Goal: Contribute content

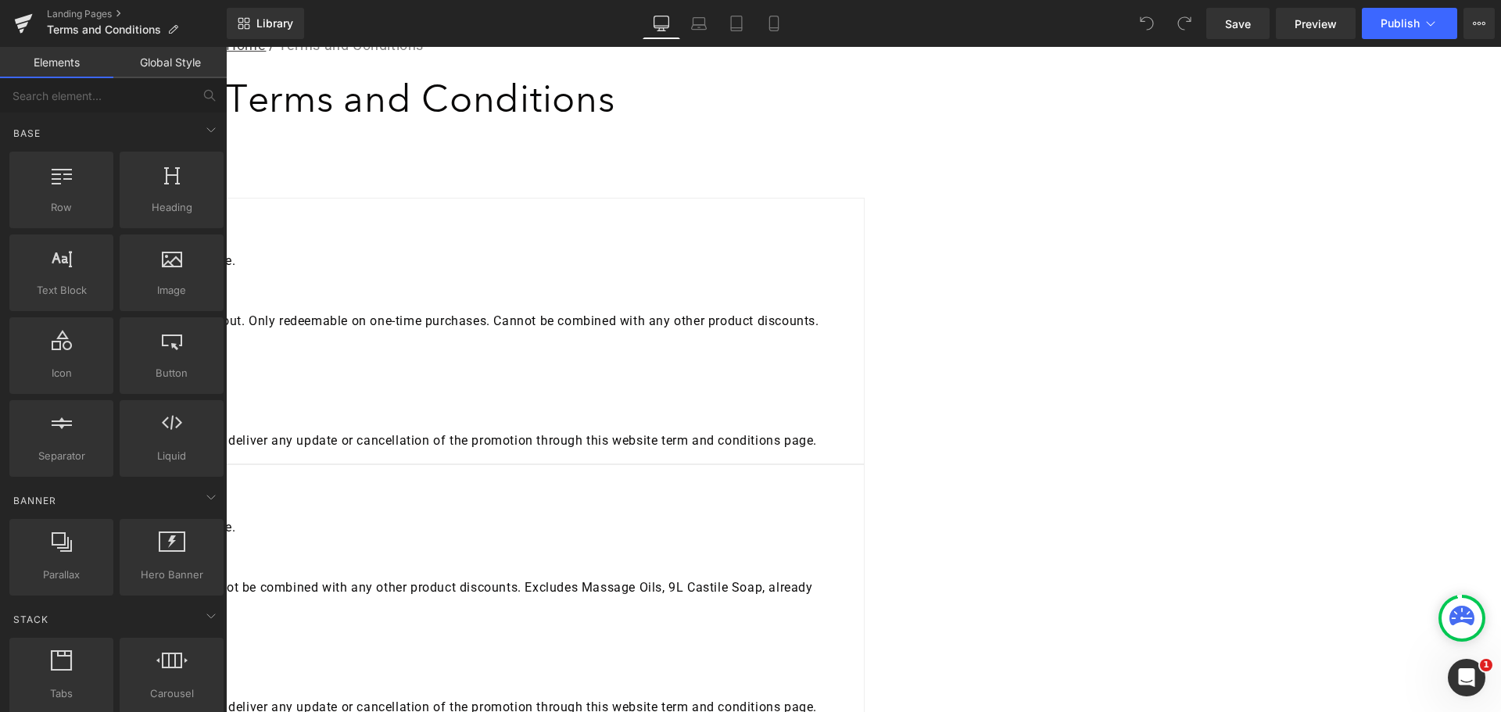
scroll to position [156, 0]
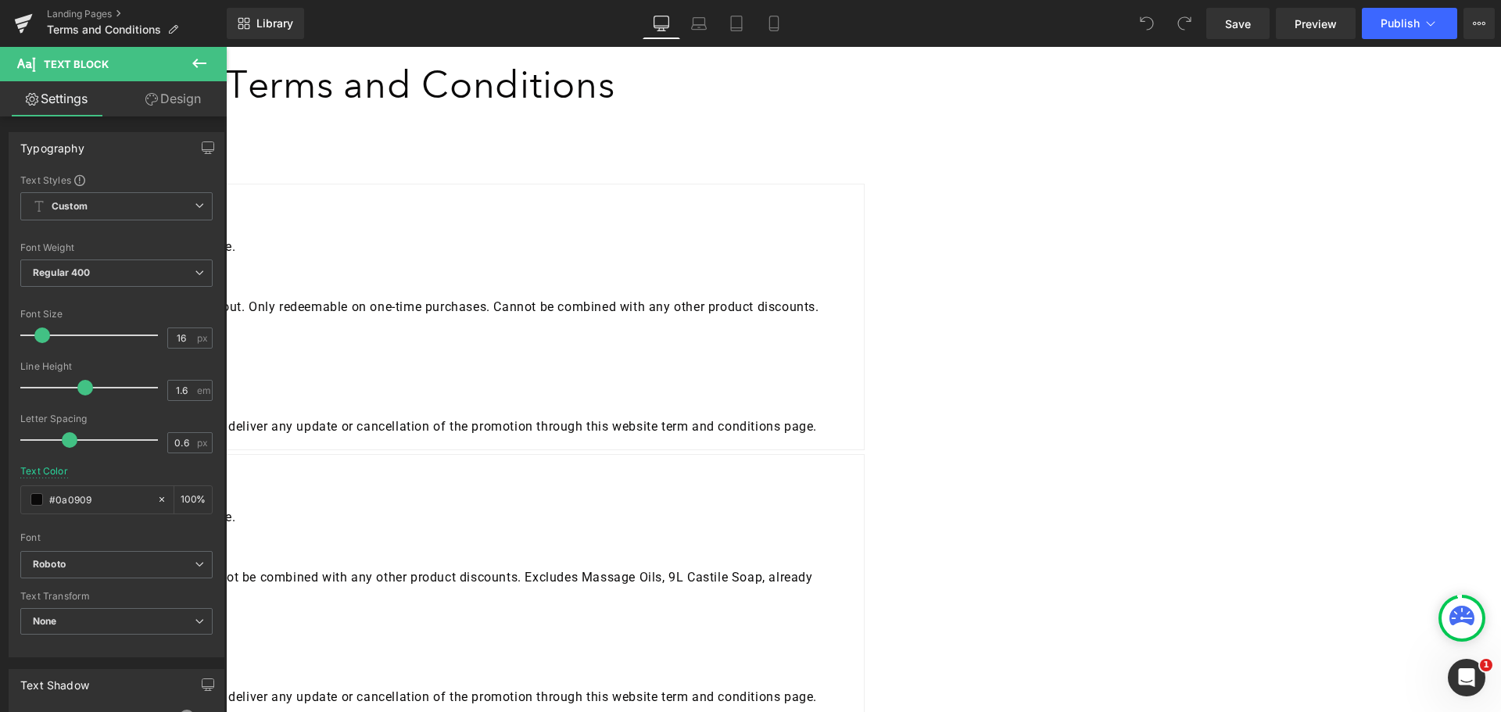
click at [197, 56] on icon at bounding box center [199, 63] width 19 height 19
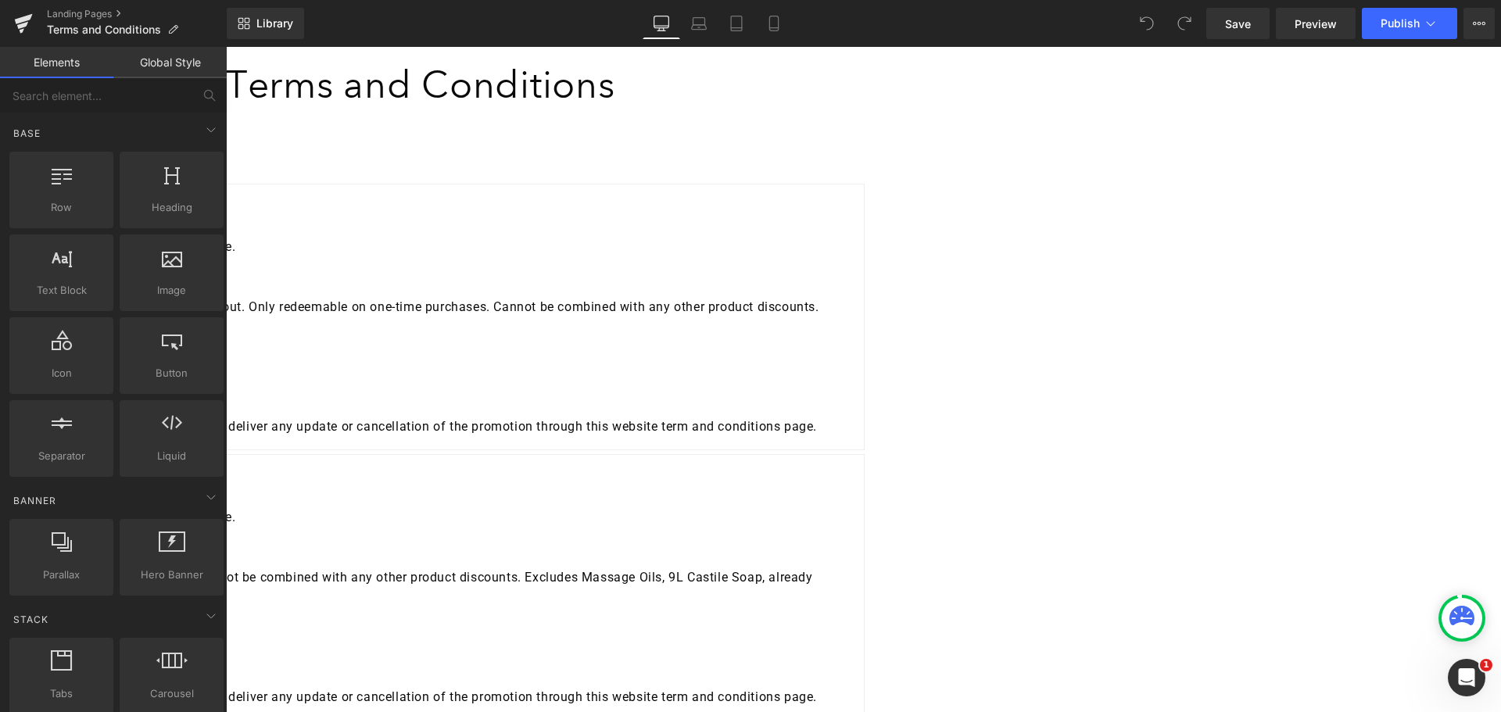
click at [226, 47] on link at bounding box center [226, 47] width 0 height 0
click at [457, 297] on div "20% OFF IMMUNITY SALE - Terms and Conditions Conditions of Entry: To enter this…" at bounding box center [227, 247] width 1250 height 100
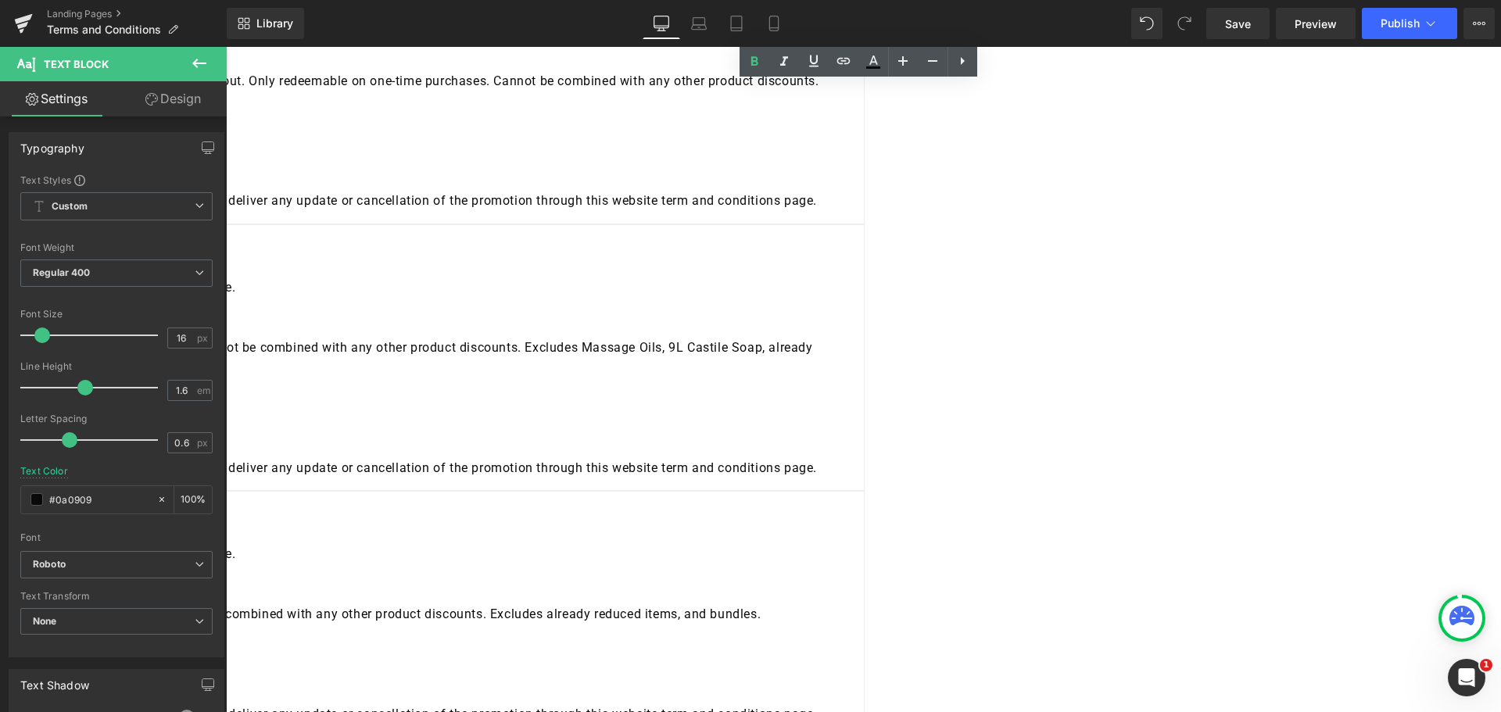
scroll to position [768, 0]
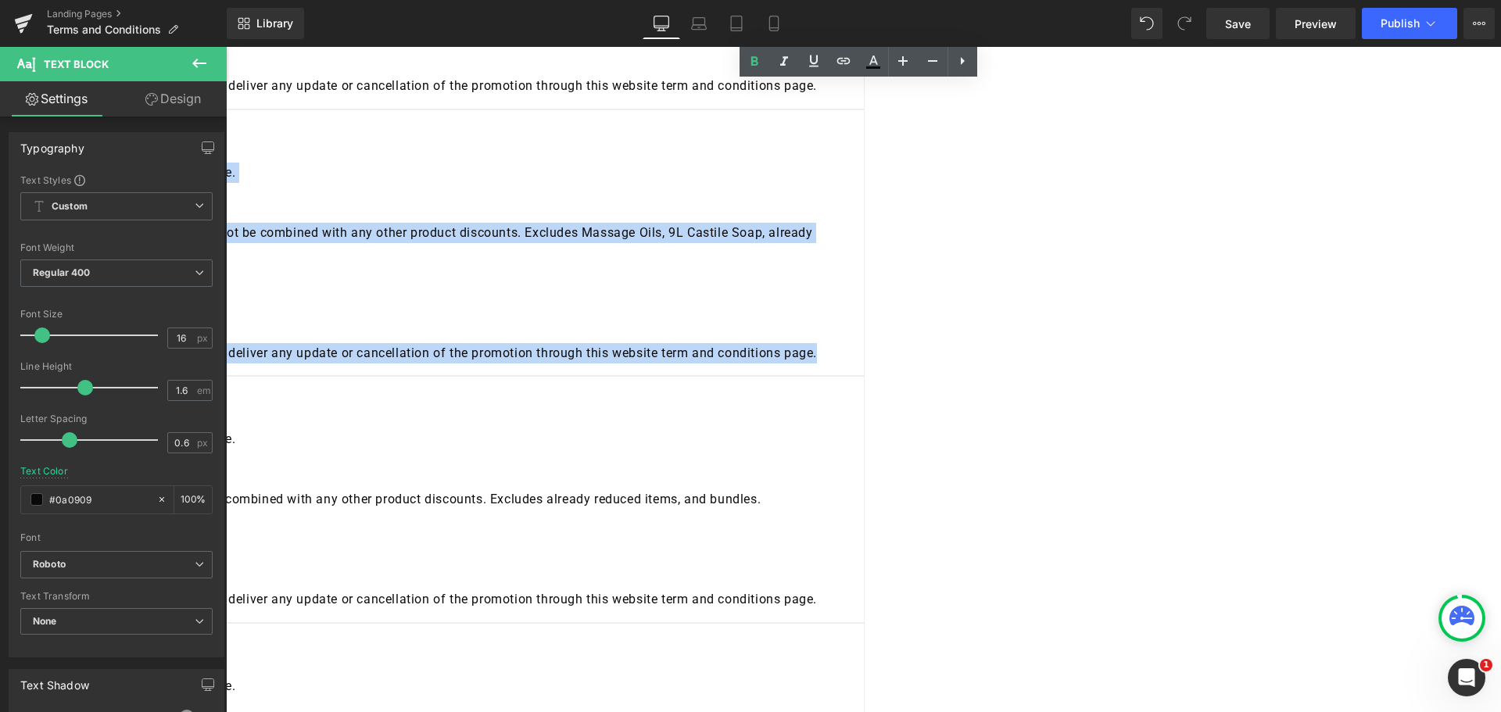
drag, startPoint x: 766, startPoint y: 501, endPoint x: 417, endPoint y: 267, distance: 420.3
click at [417, 267] on div "WELLNESS FRENZY SALE, UP TO 40% OFF SITEWIDE - Terms and Conditions Conditions …" at bounding box center [227, 243] width 1250 height 240
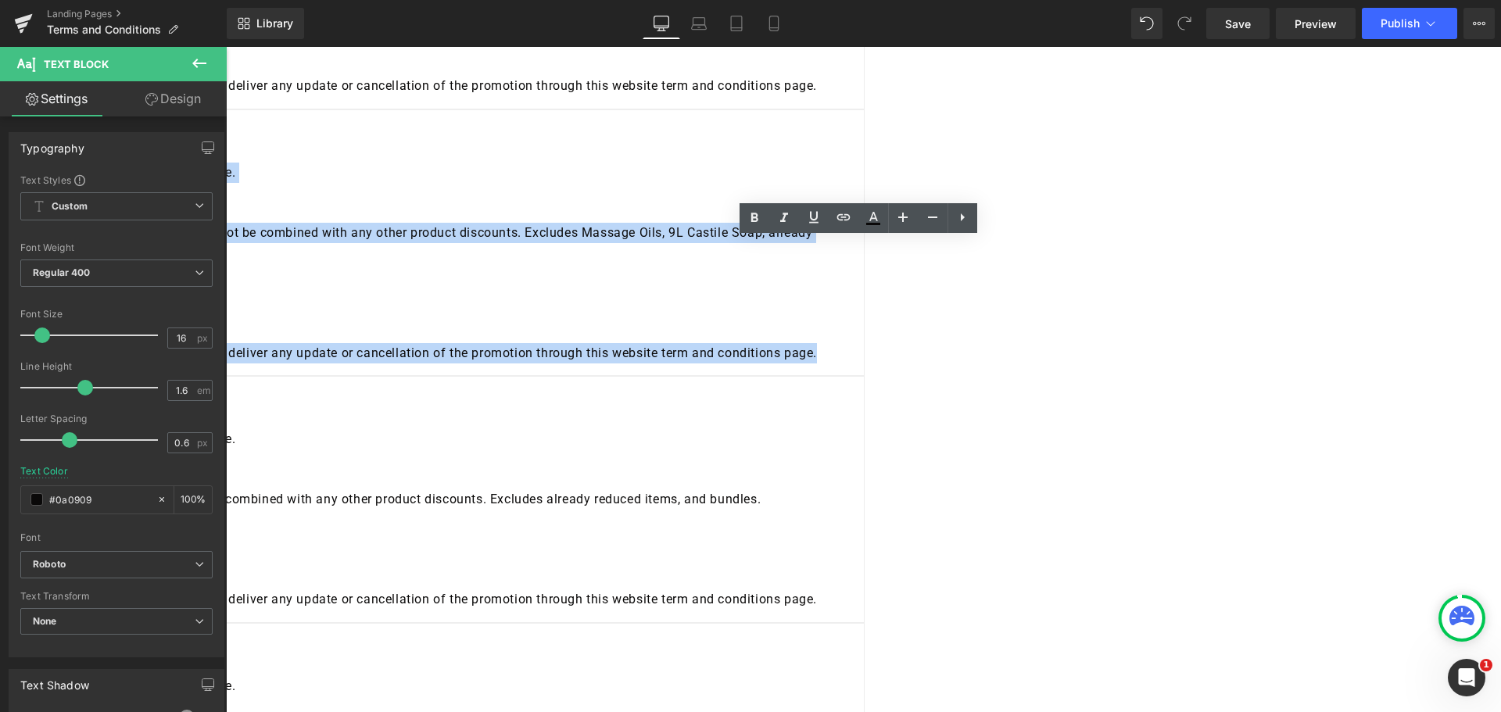
copy div "WELLNESS FRENZY SALE, UP TO 40% OFF SITEWIDE - Terms and Conditions Conditions …"
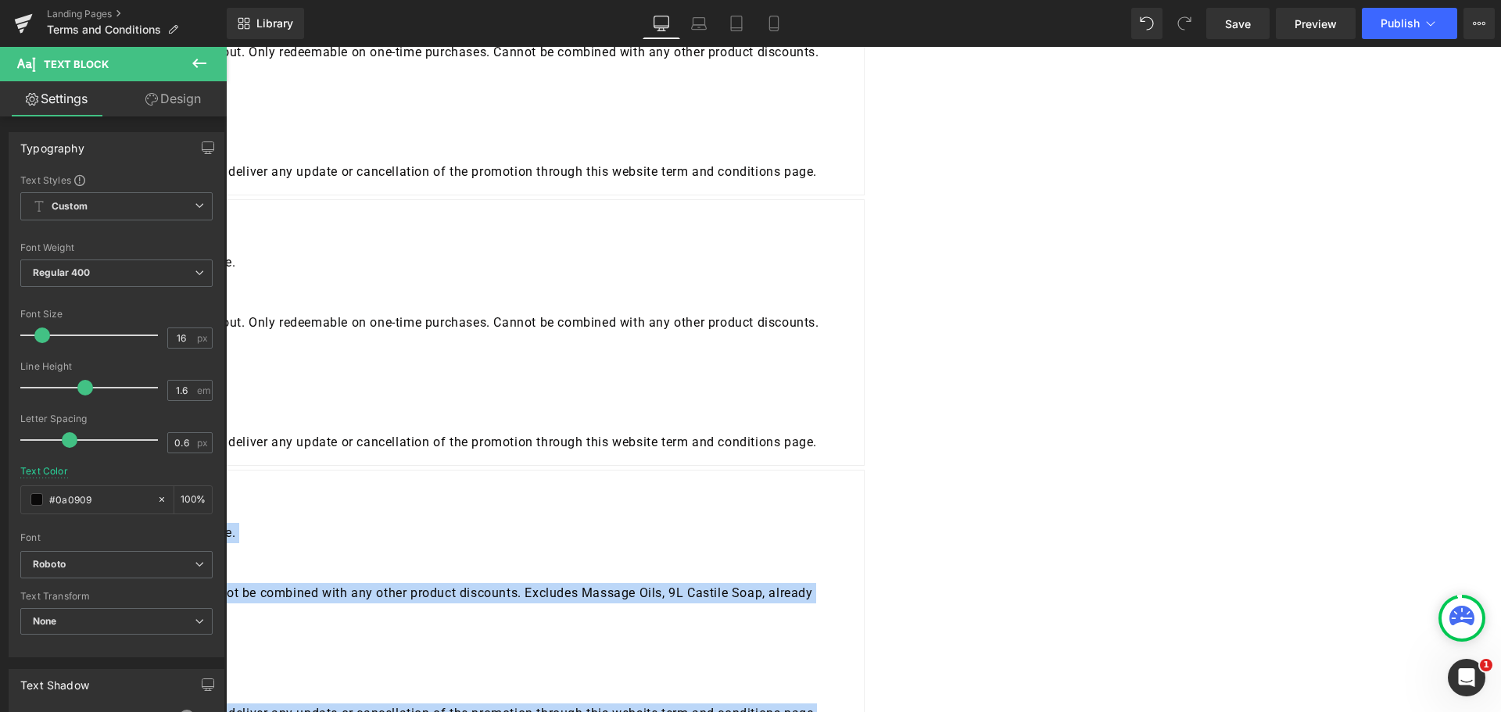
scroll to position [377, 0]
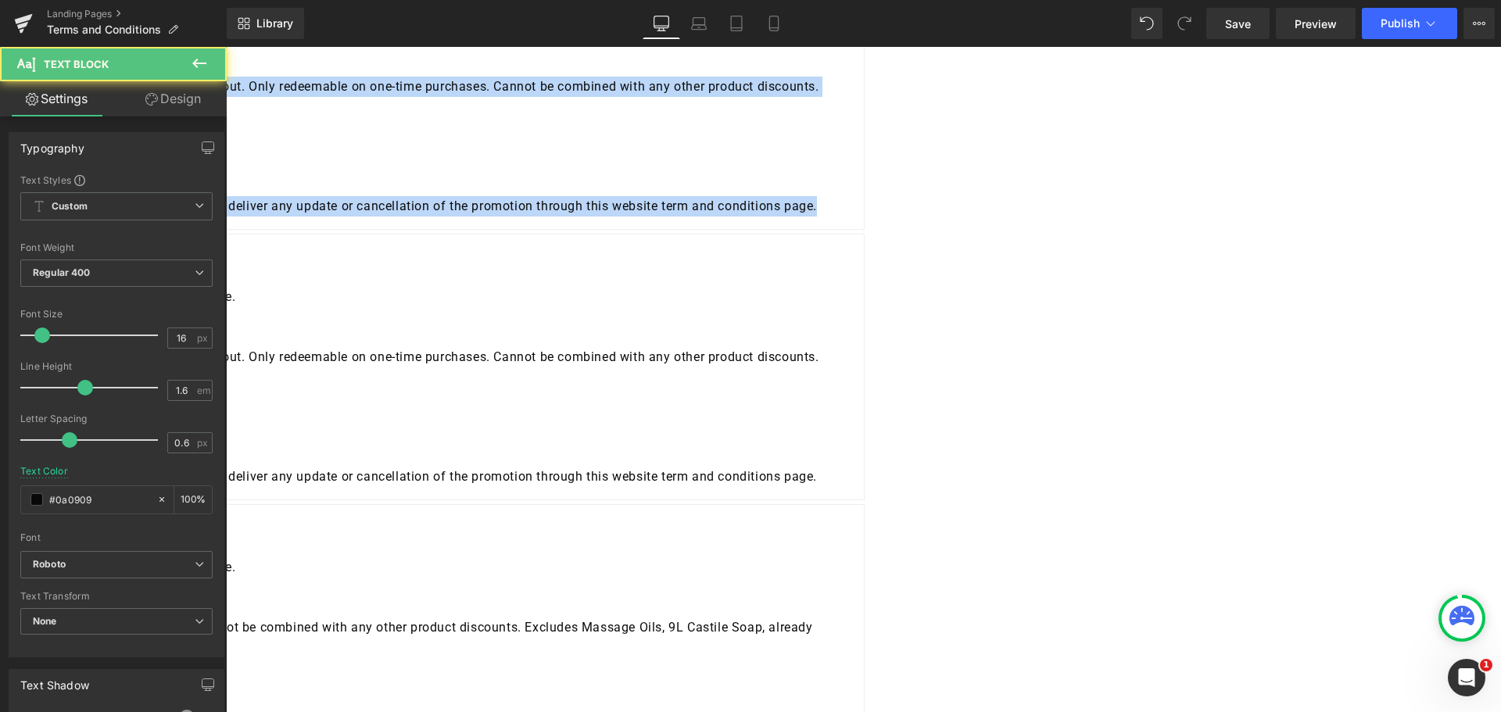
drag, startPoint x: 791, startPoint y: 323, endPoint x: 410, endPoint y: 74, distance: 455.9
click at [410, 74] on div "20% OFF IMMUNITY SALE - Terms and Conditions Conditions of Entry: To enter this…" at bounding box center [227, 96] width 1276 height 267
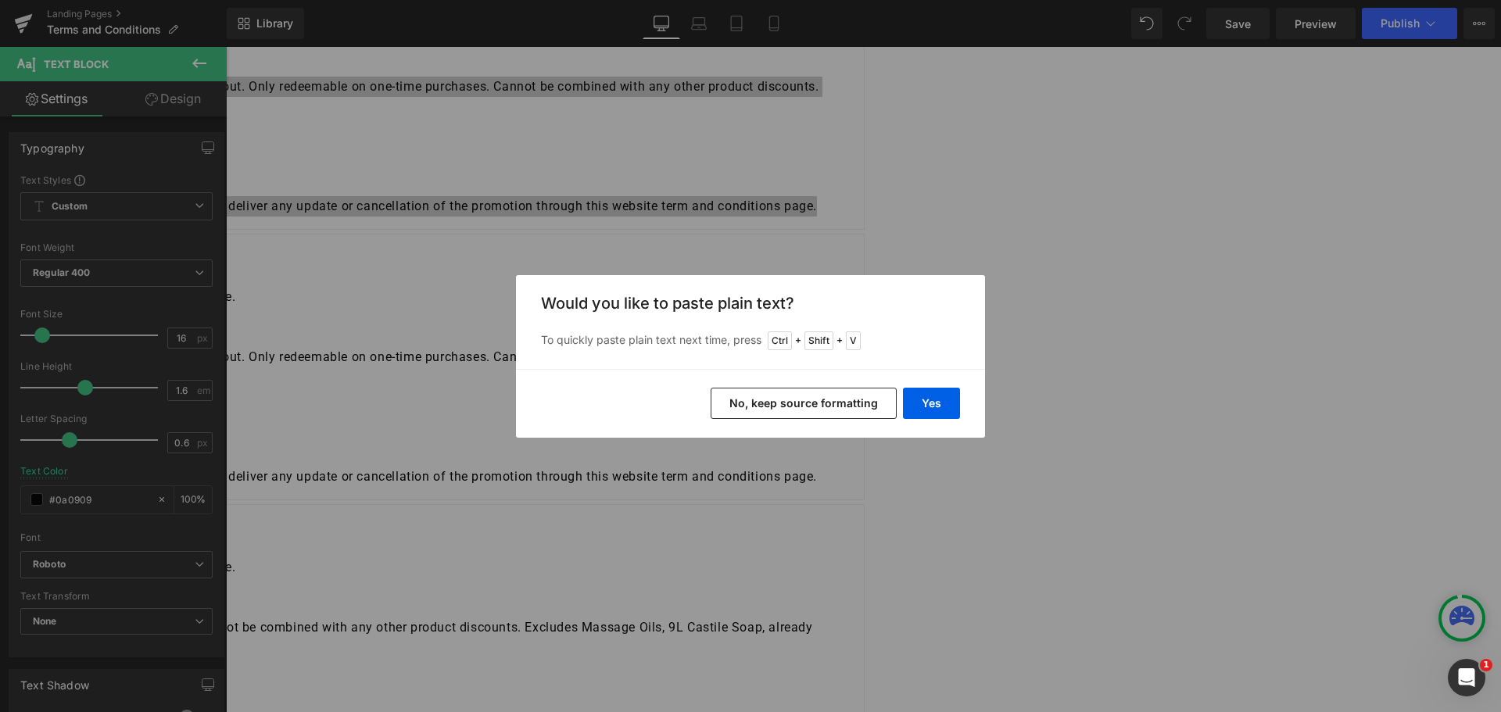
click at [852, 403] on button "No, keep source formatting" at bounding box center [804, 403] width 186 height 31
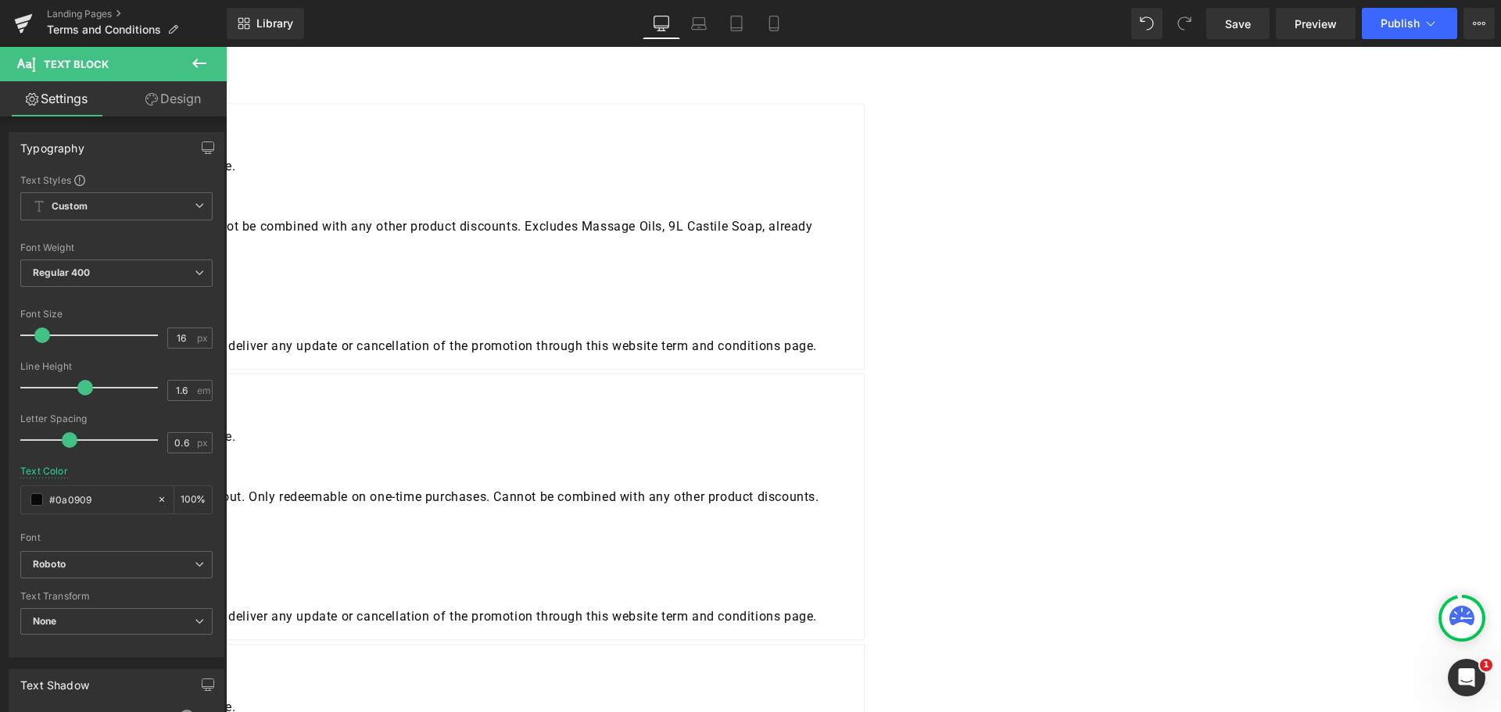
scroll to position [221, 0]
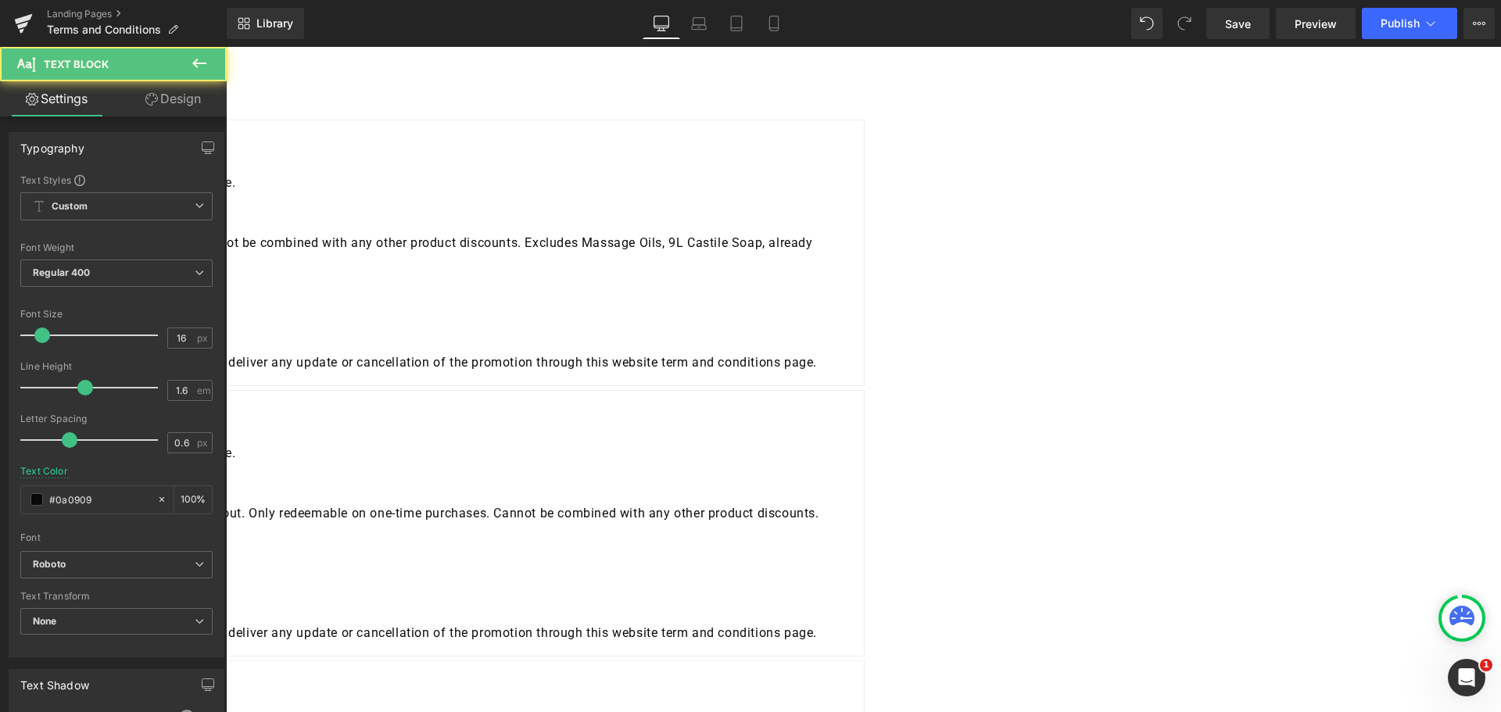
drag, startPoint x: 529, startPoint y: 236, endPoint x: 396, endPoint y: 230, distance: 133.9
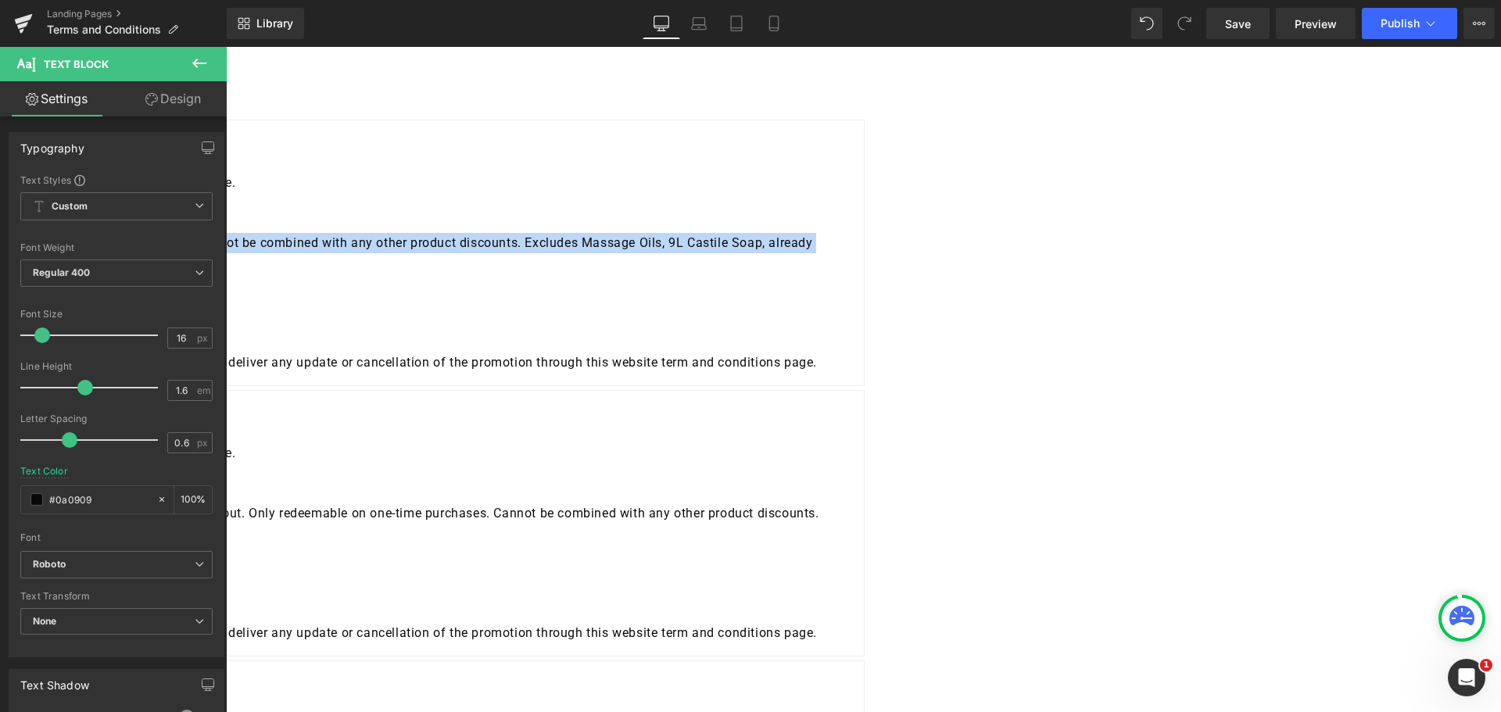
drag, startPoint x: 935, startPoint y: 358, endPoint x: 409, endPoint y: 339, distance: 525.9
click at [409, 339] on div "AFTERPAY DAY SALE, UP TO 40% OFF - Terms and Conditions Conditions of Entry: To…" at bounding box center [227, 253] width 1276 height 267
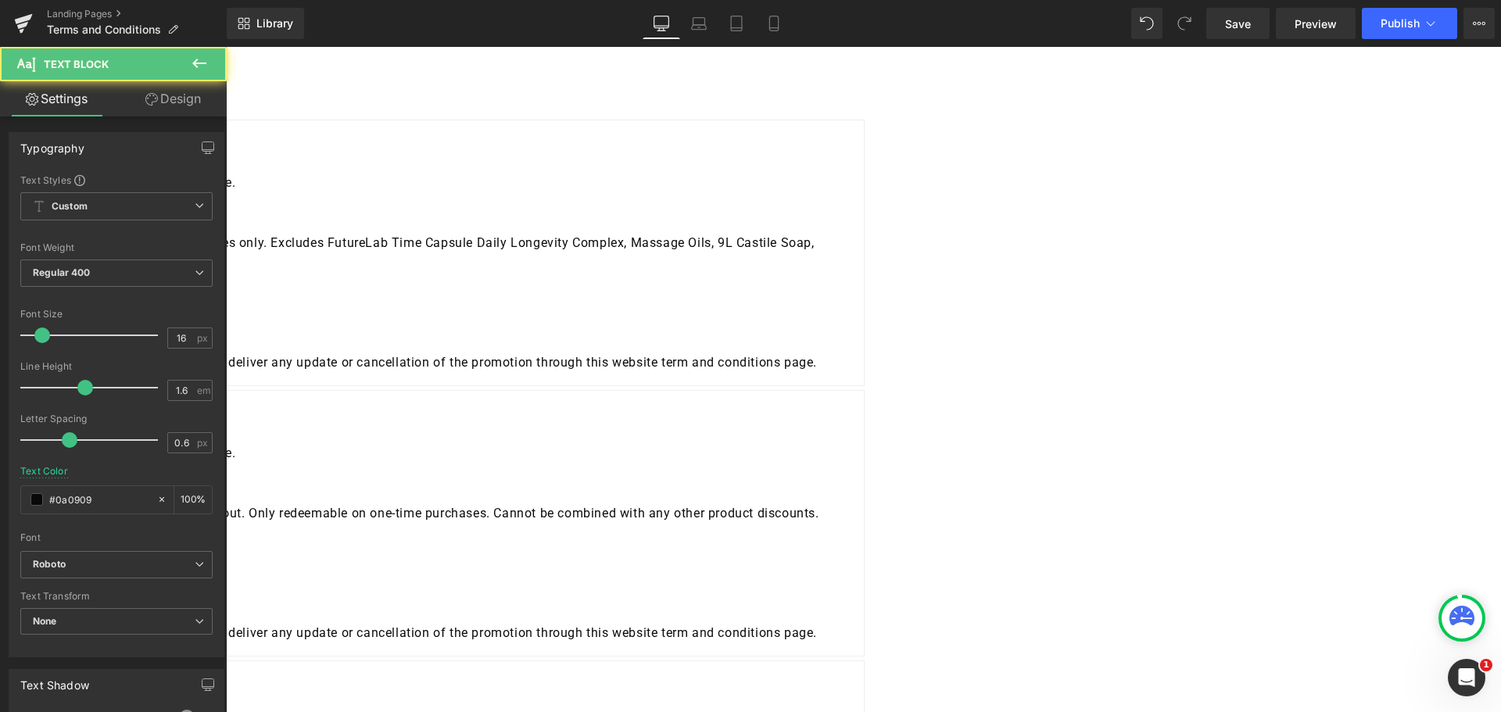
drag, startPoint x: 524, startPoint y: 335, endPoint x: 383, endPoint y: 344, distance: 141.1
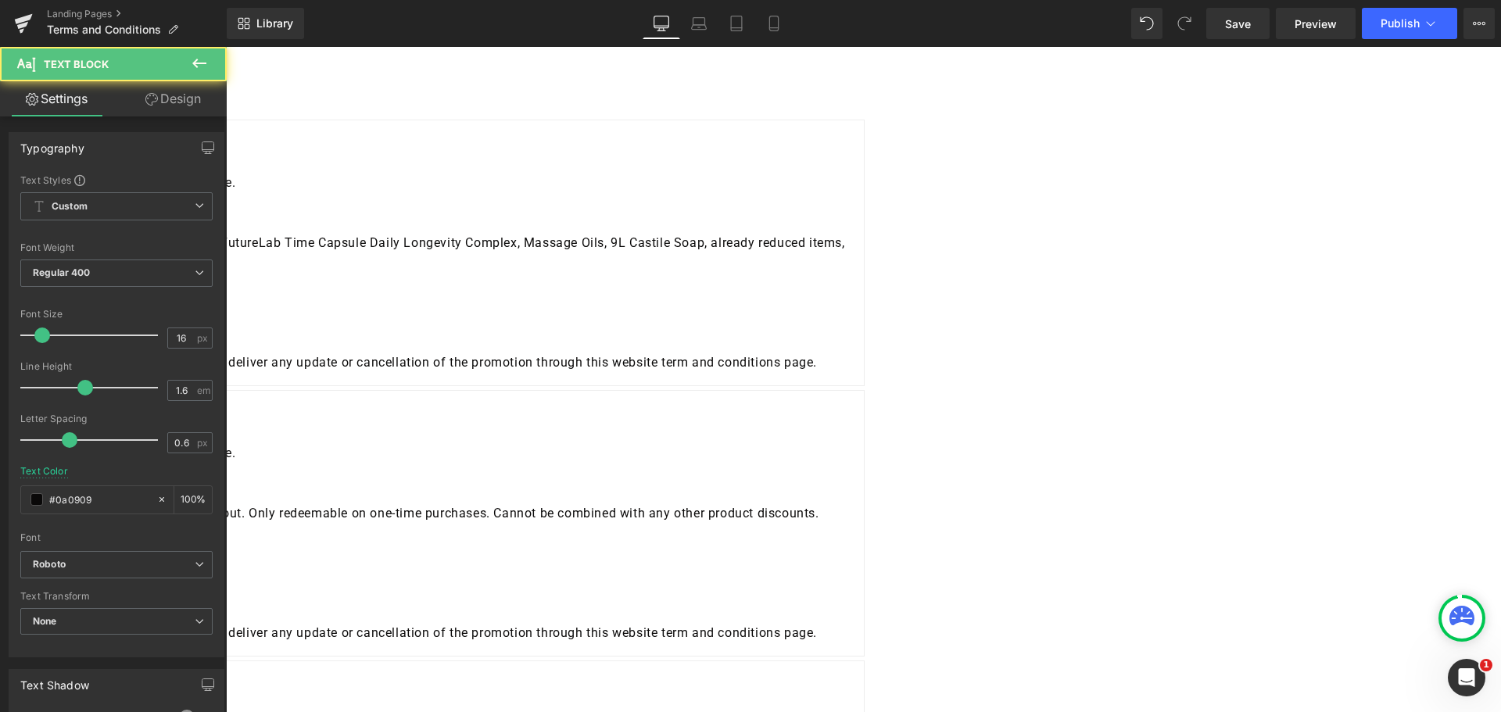
drag, startPoint x: 491, startPoint y: 417, endPoint x: 478, endPoint y: 414, distance: 13.5
click at [478, 373] on div "Start Date: [DATE] 09:00AM AEST End Date: [DATE] 11:59PM AEST Disclaimer: Melro…" at bounding box center [227, 323] width 1250 height 100
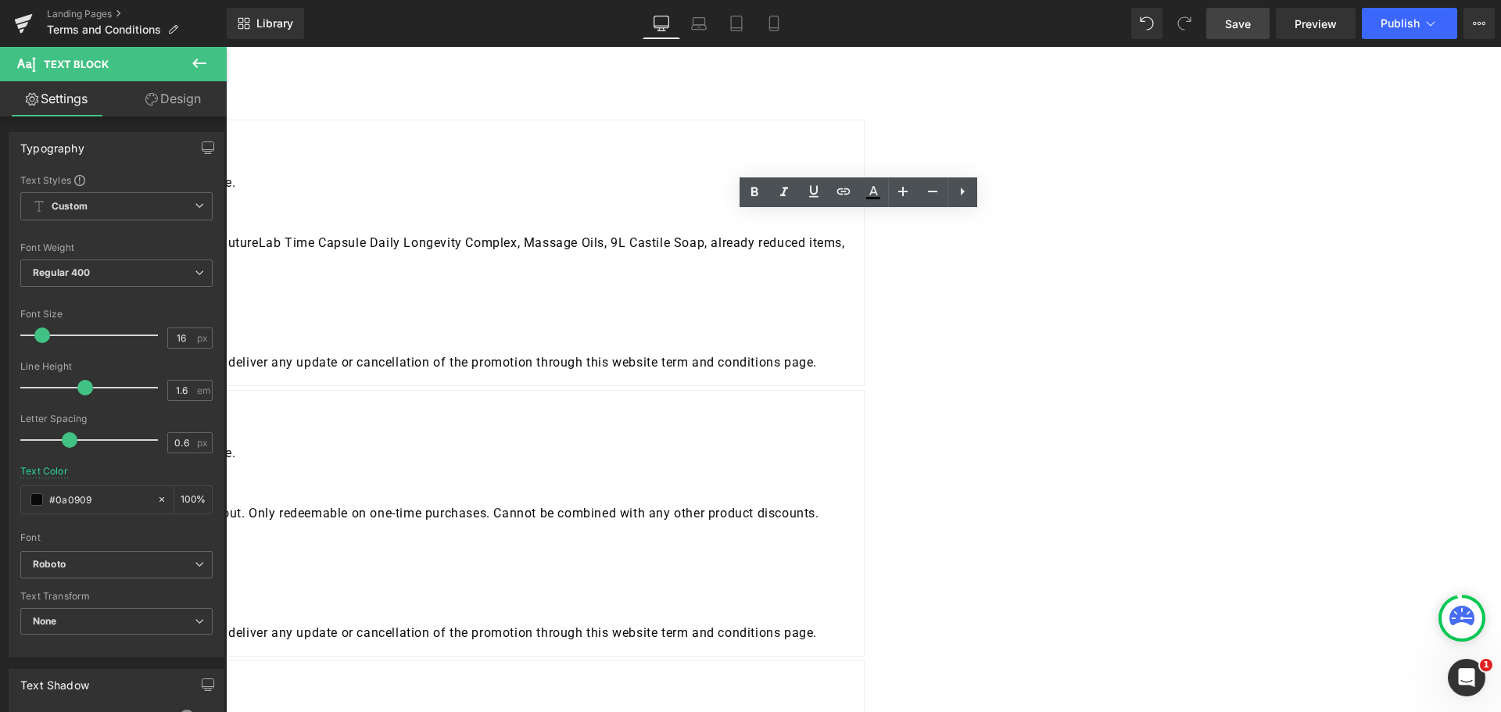
click at [1236, 23] on span "Save" at bounding box center [1238, 24] width 26 height 16
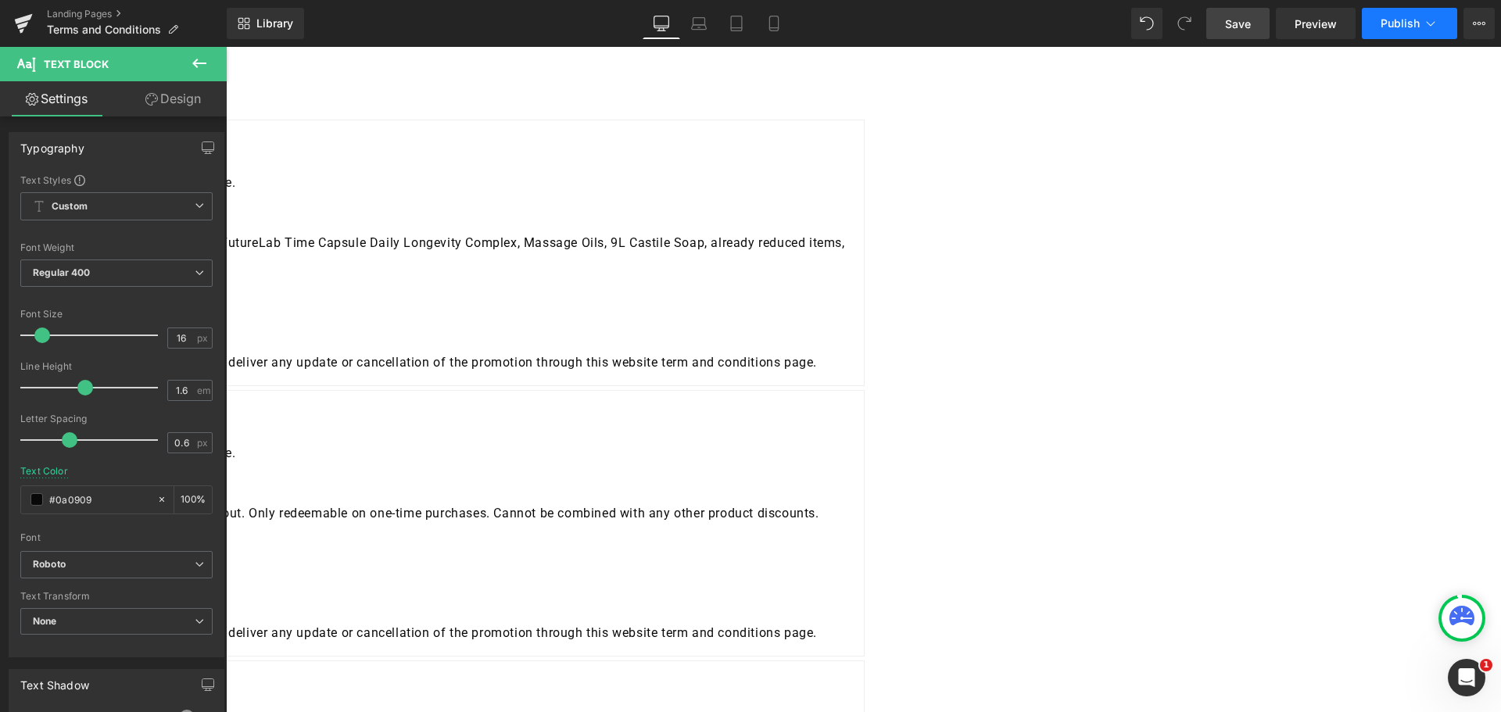
click at [1373, 30] on button "Publish" at bounding box center [1409, 23] width 95 height 31
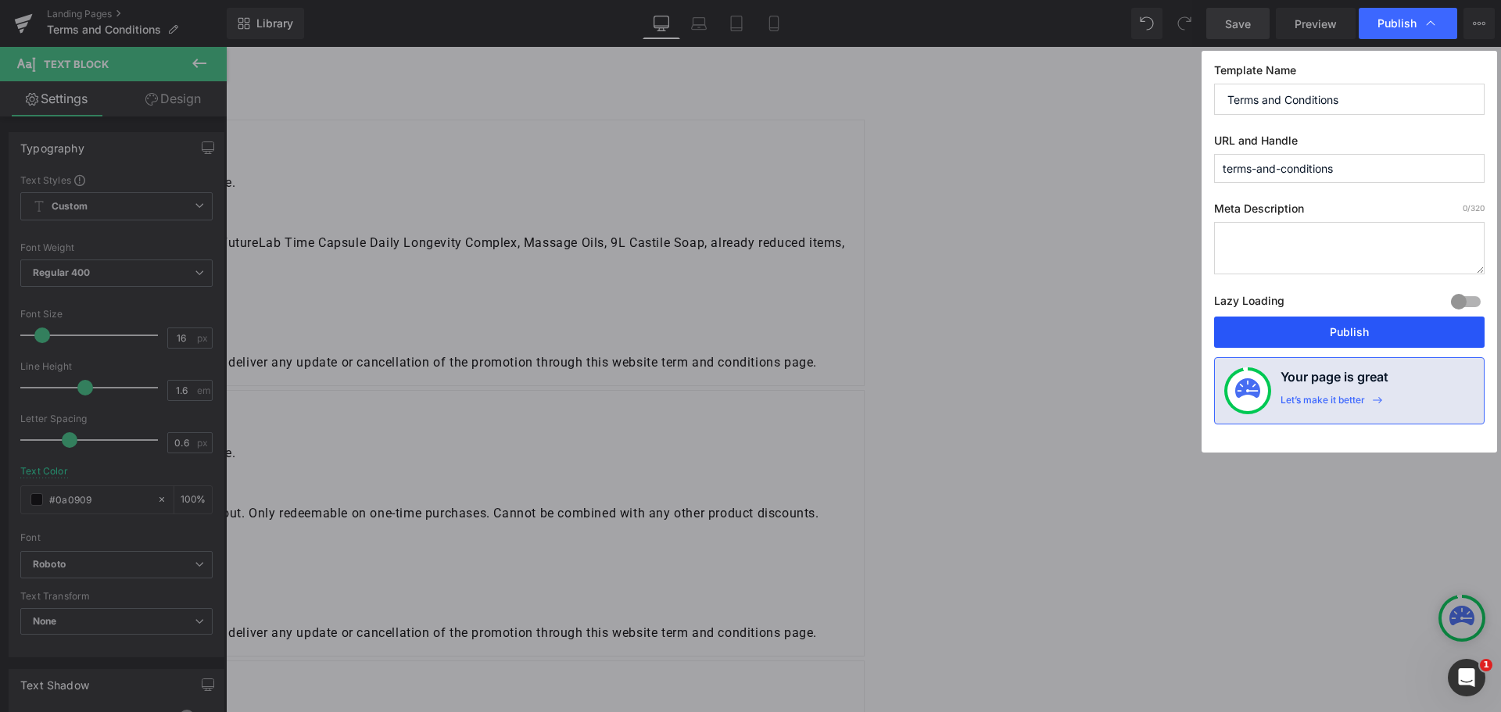
click at [1343, 321] on button "Publish" at bounding box center [1349, 332] width 271 height 31
